Goal: Task Accomplishment & Management: Use online tool/utility

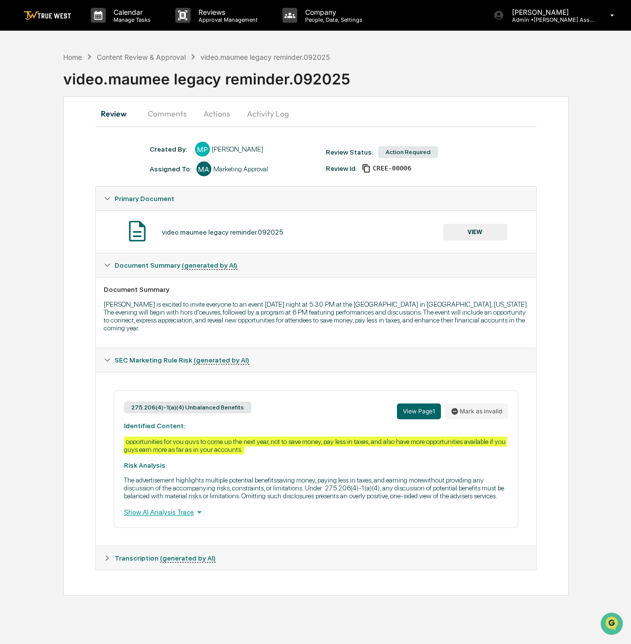
click at [469, 235] on button "VIEW" at bounding box center [475, 232] width 64 height 17
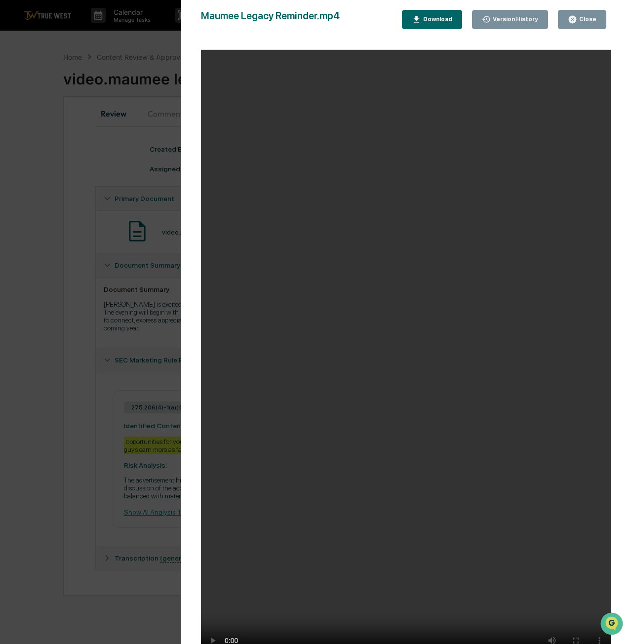
click at [581, 27] on button "Close" at bounding box center [582, 19] width 48 height 19
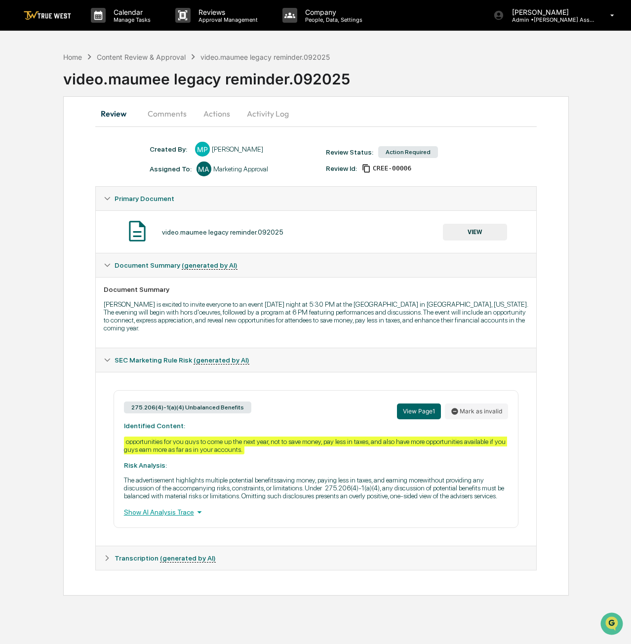
click at [221, 120] on button "Actions" at bounding box center [217, 114] width 44 height 24
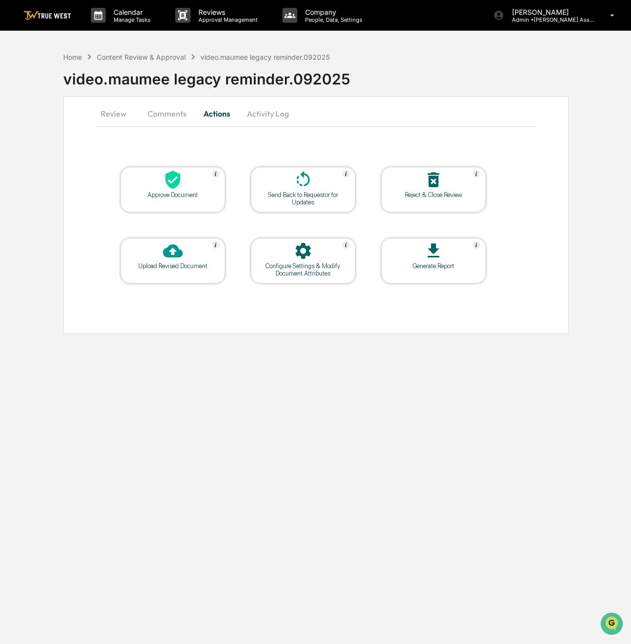
click at [190, 192] on div "Approve Document" at bounding box center [172, 194] width 89 height 7
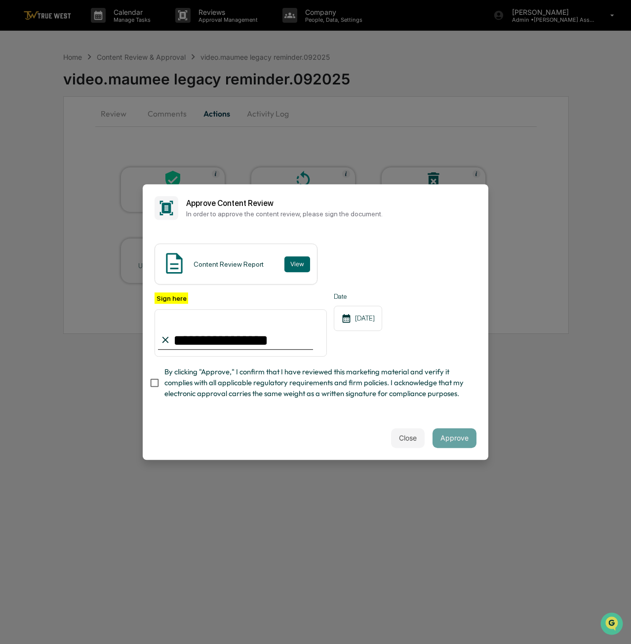
type input "**********"
click at [462, 434] on button "Approve" at bounding box center [455, 438] width 44 height 20
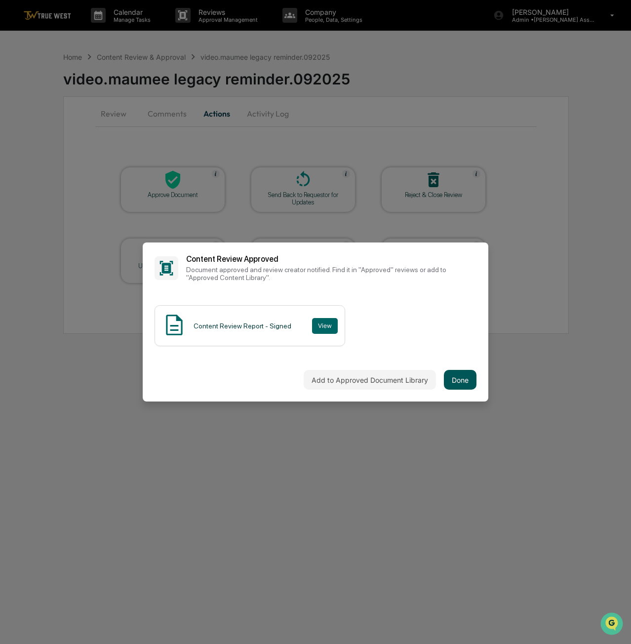
click at [465, 379] on button "Done" at bounding box center [460, 380] width 33 height 20
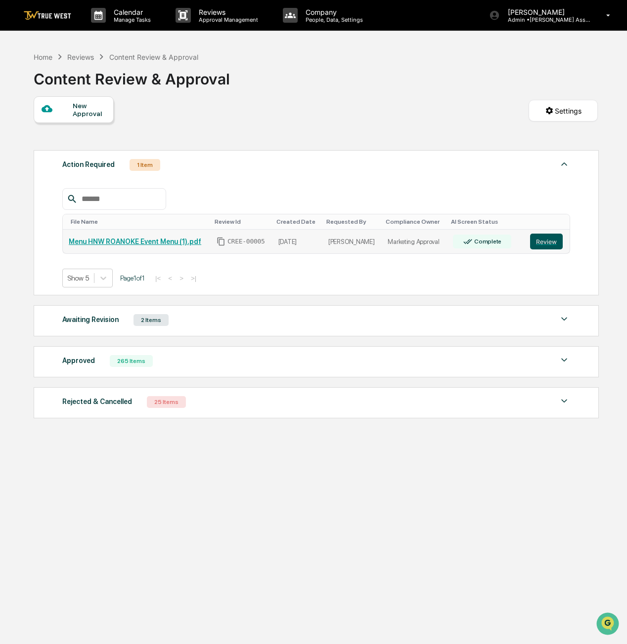
click at [533, 237] on button "Review" at bounding box center [546, 242] width 33 height 16
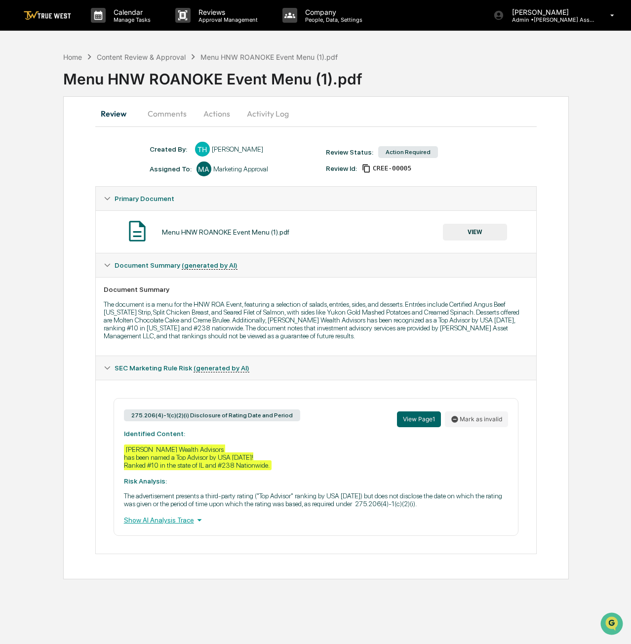
click at [483, 235] on button "VIEW" at bounding box center [475, 232] width 64 height 17
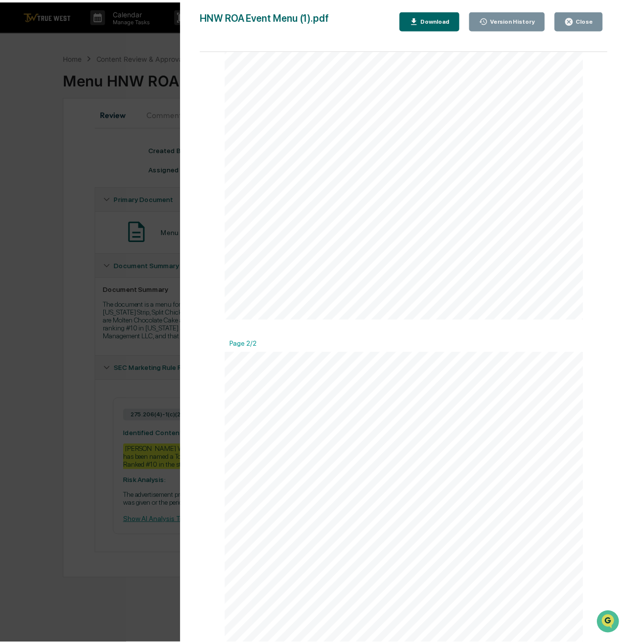
scroll to position [471, 0]
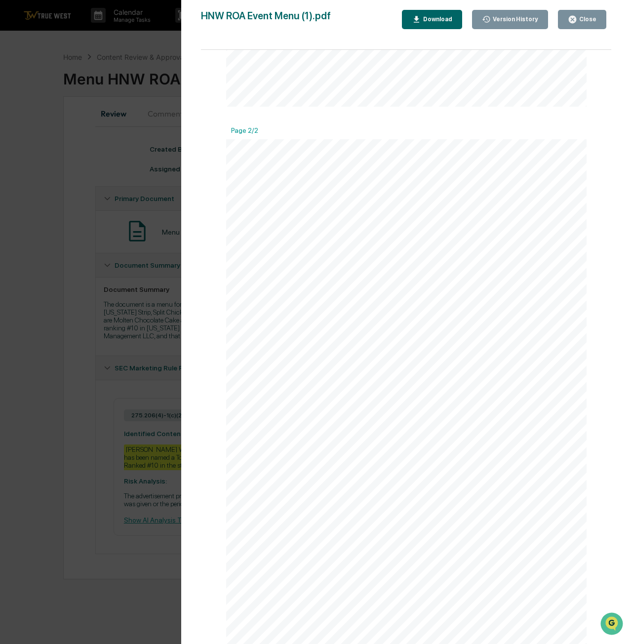
click at [578, 16] on icon "button" at bounding box center [572, 19] width 9 height 9
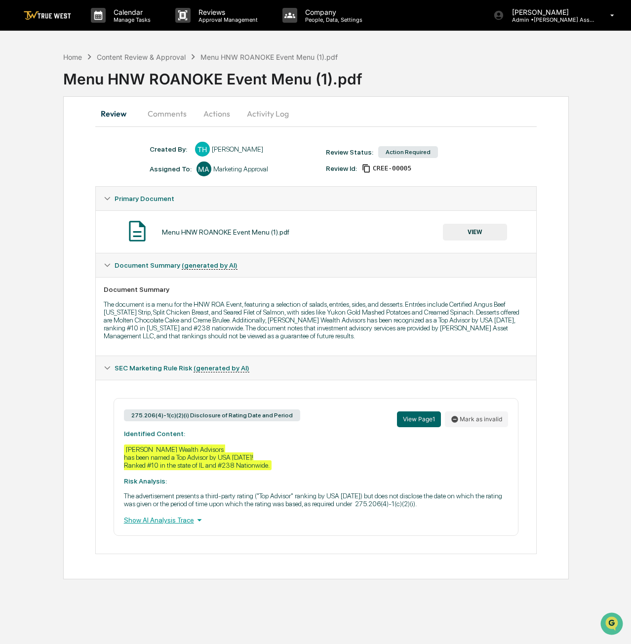
click at [219, 114] on button "Actions" at bounding box center [217, 114] width 44 height 24
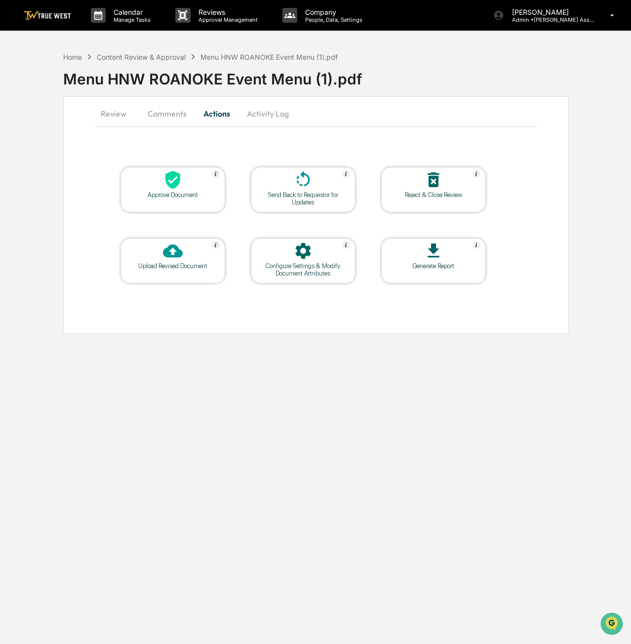
click at [177, 184] on icon at bounding box center [173, 180] width 15 height 18
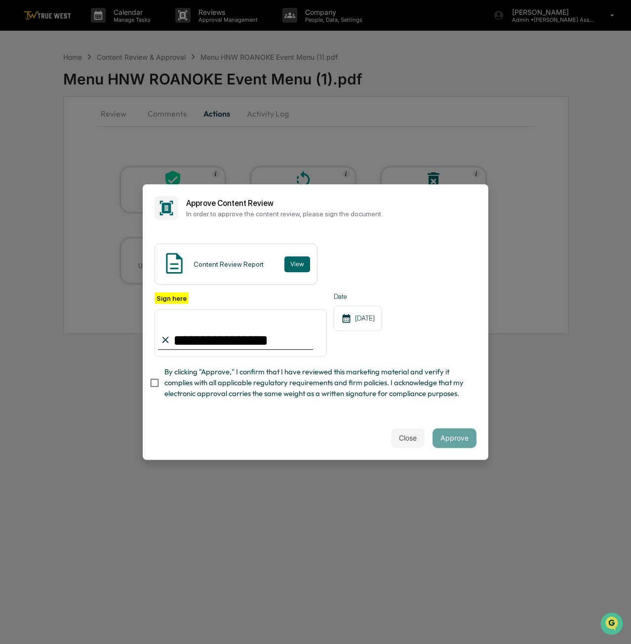
type input "**********"
click at [462, 439] on button "Approve" at bounding box center [455, 438] width 44 height 20
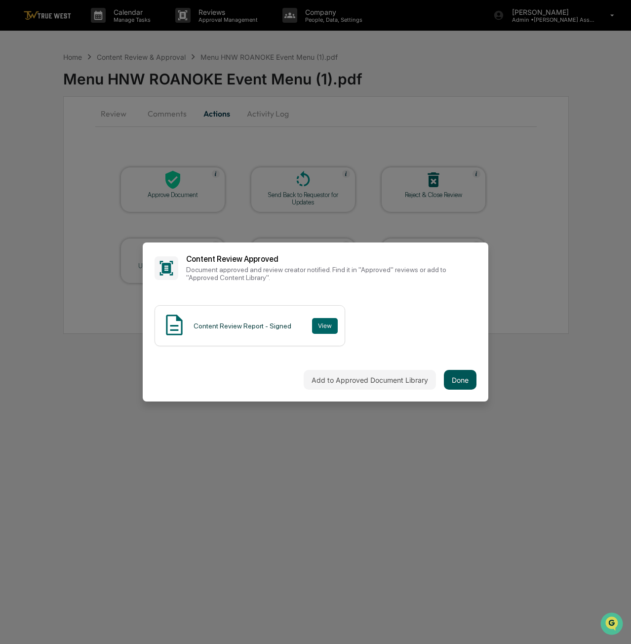
click at [459, 380] on button "Done" at bounding box center [460, 380] width 33 height 20
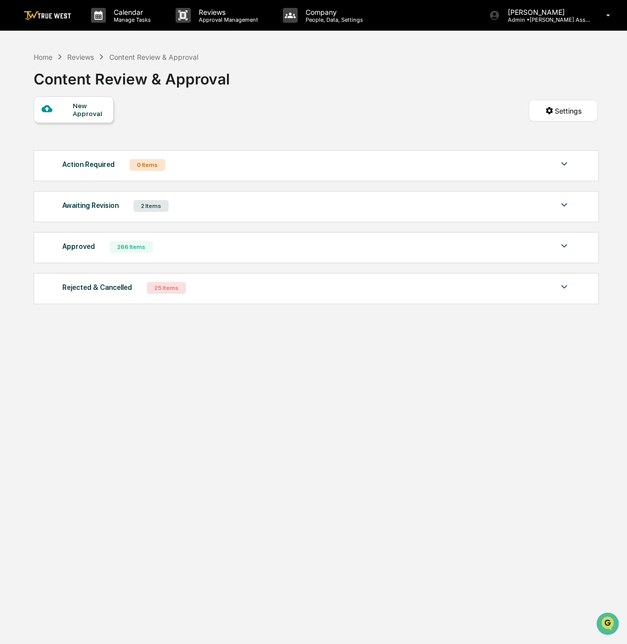
click at [167, 209] on div "Awaiting Revision 2 Items" at bounding box center [315, 206] width 507 height 14
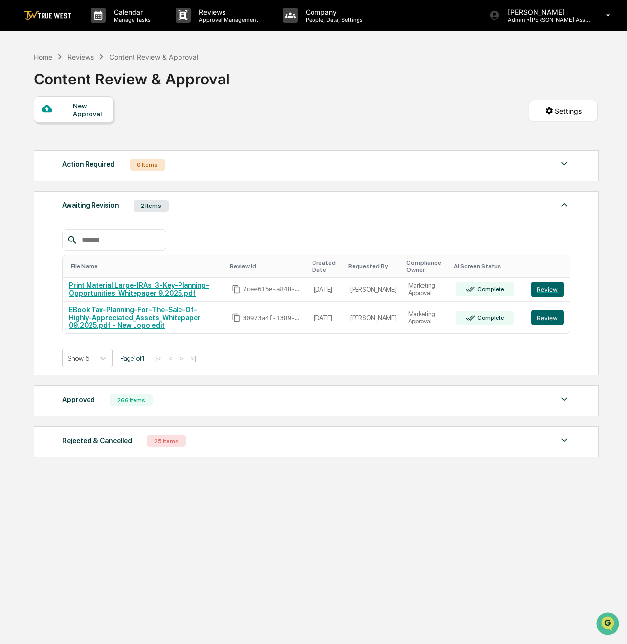
click at [167, 209] on div "Awaiting Revision 2 Items" at bounding box center [315, 206] width 507 height 14
